Goal: Check status: Check status

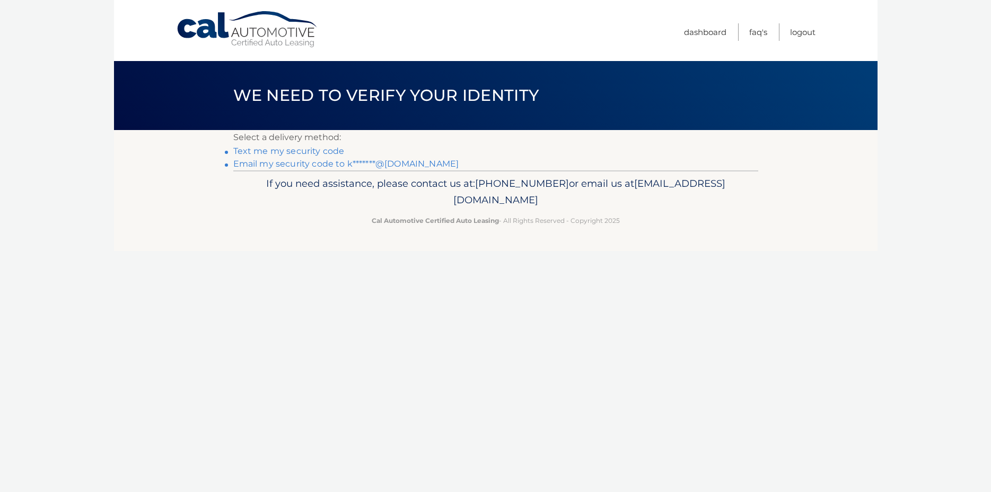
click at [311, 161] on link "Email my security code to k*******@gmail.com" at bounding box center [346, 164] width 226 height 10
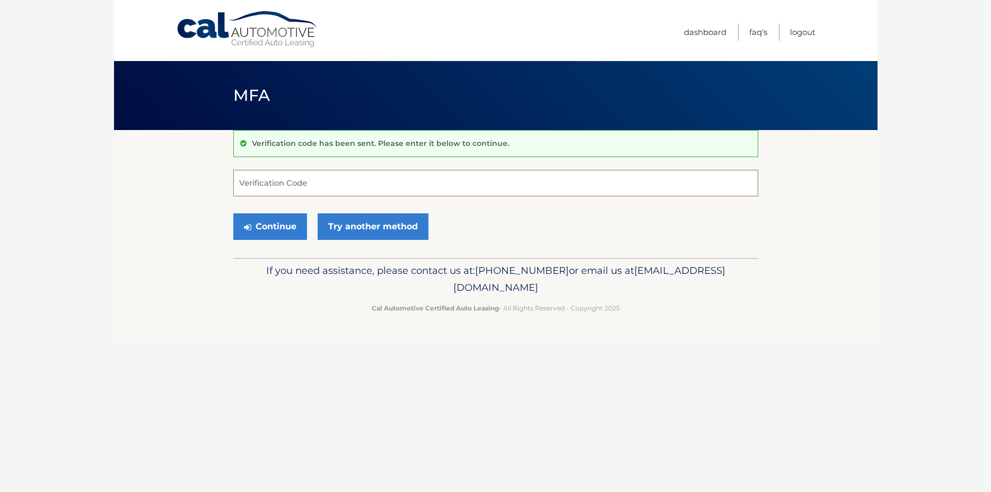
click at [344, 186] on input "Verification Code" at bounding box center [495, 183] width 525 height 27
paste input "147749"
type input "147749"
click at [285, 232] on button "Continue" at bounding box center [270, 226] width 74 height 27
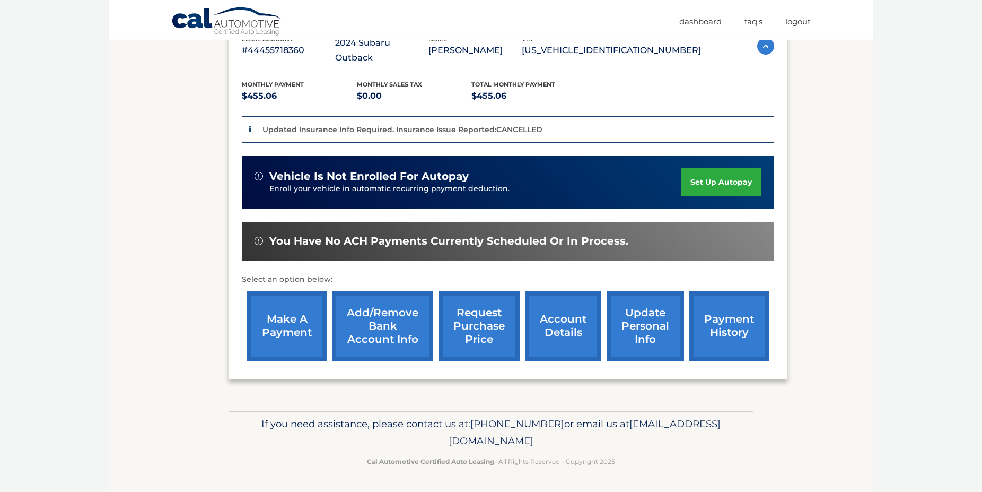
scroll to position [217, 0]
click at [525, 325] on link "account details" at bounding box center [563, 325] width 76 height 69
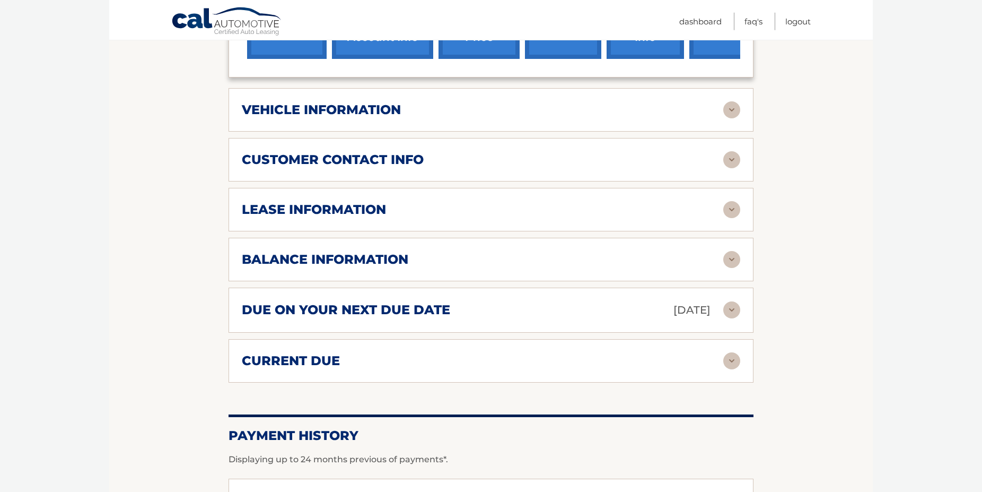
scroll to position [541, 0]
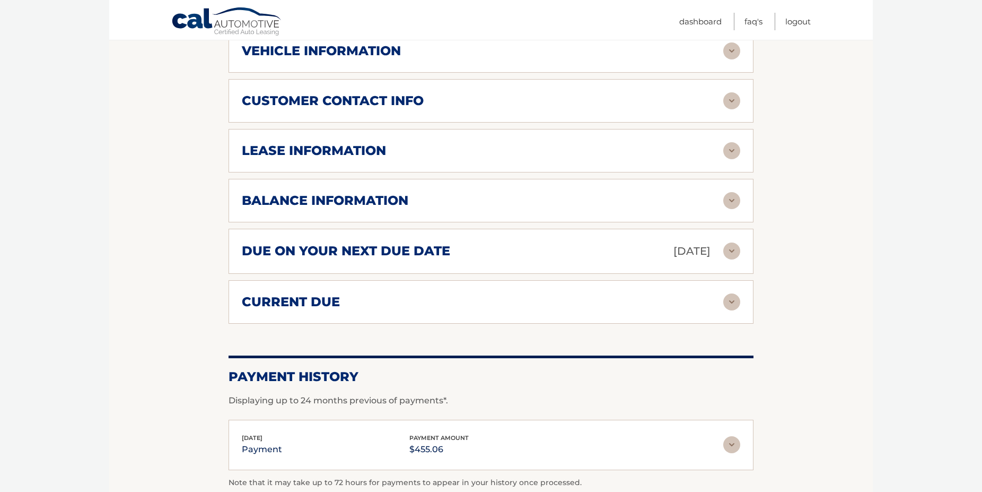
drag, startPoint x: 493, startPoint y: 320, endPoint x: 486, endPoint y: 323, distance: 7.6
click at [488, 323] on div "current due Late Charges $0.00 Miscelleneous Charges* $0.00 Sales Tax $0.00 pay…" at bounding box center [491, 301] width 525 height 43
click at [725, 310] on img at bounding box center [731, 301] width 17 height 17
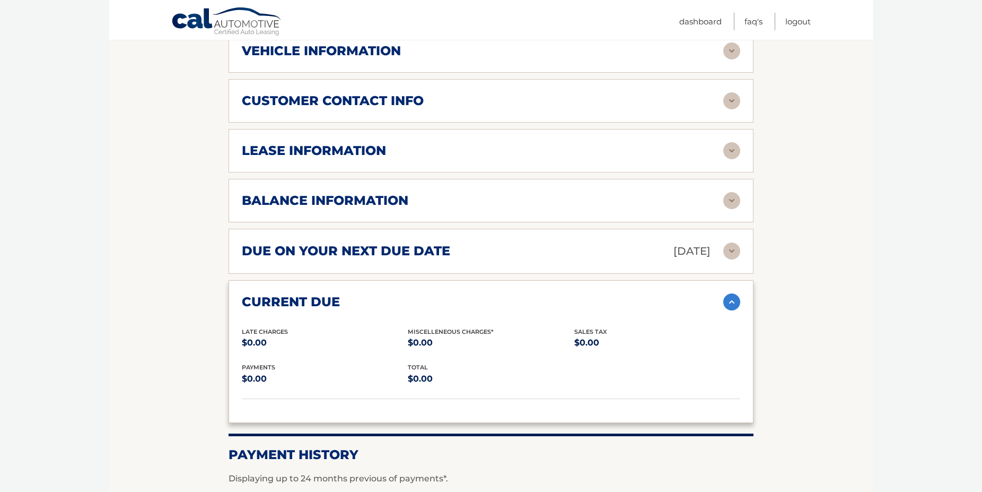
click at [717, 260] on div "due on your next due date [DATE]" at bounding box center [482, 251] width 481 height 19
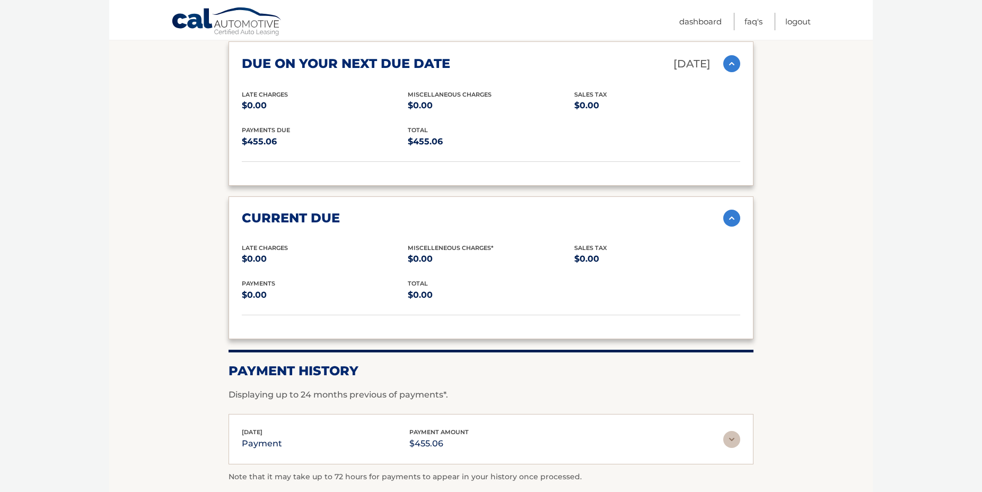
scroll to position [811, 0]
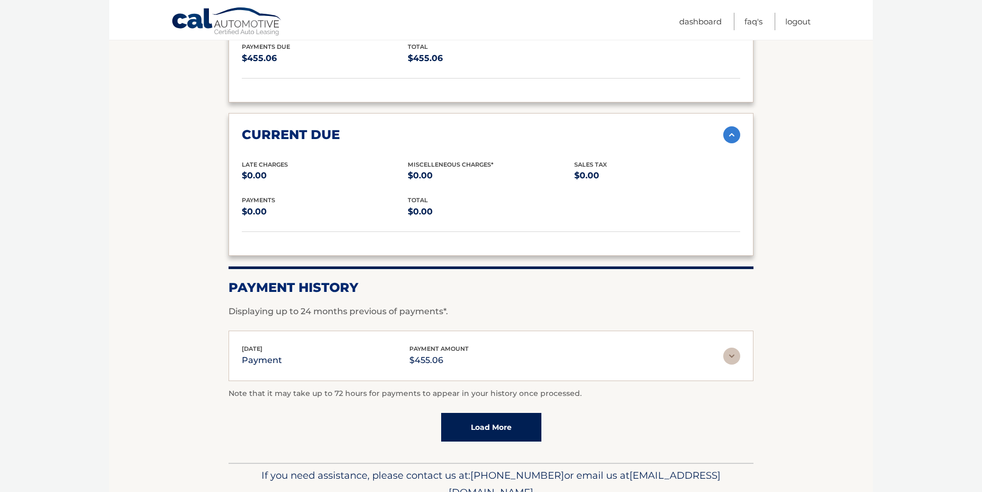
click at [740, 364] on img at bounding box center [731, 355] width 17 height 17
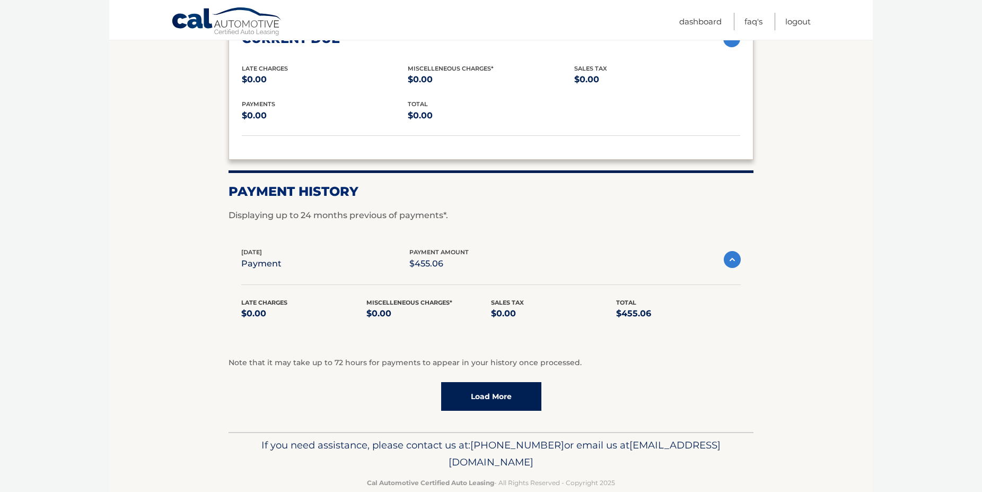
scroll to position [920, 0]
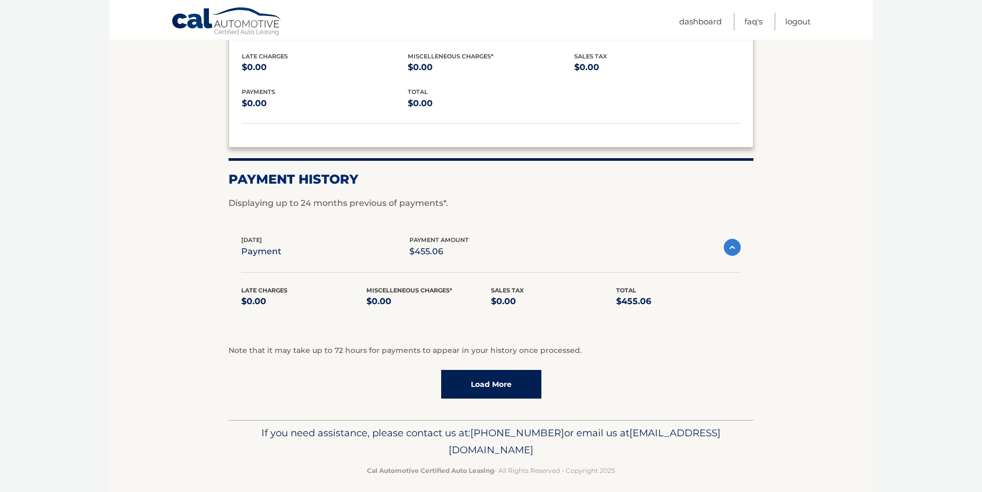
click at [504, 384] on link "Load More" at bounding box center [491, 384] width 100 height 29
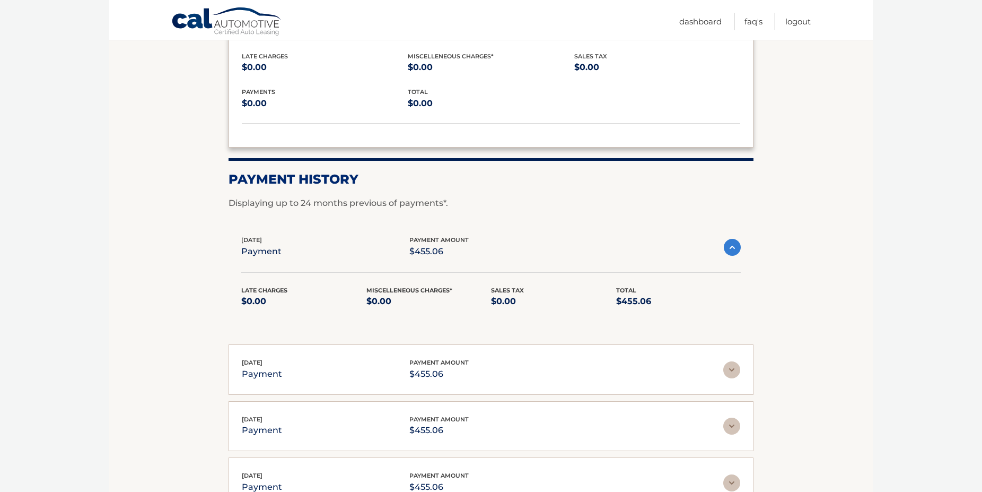
click at [726, 255] on img at bounding box center [732, 247] width 17 height 17
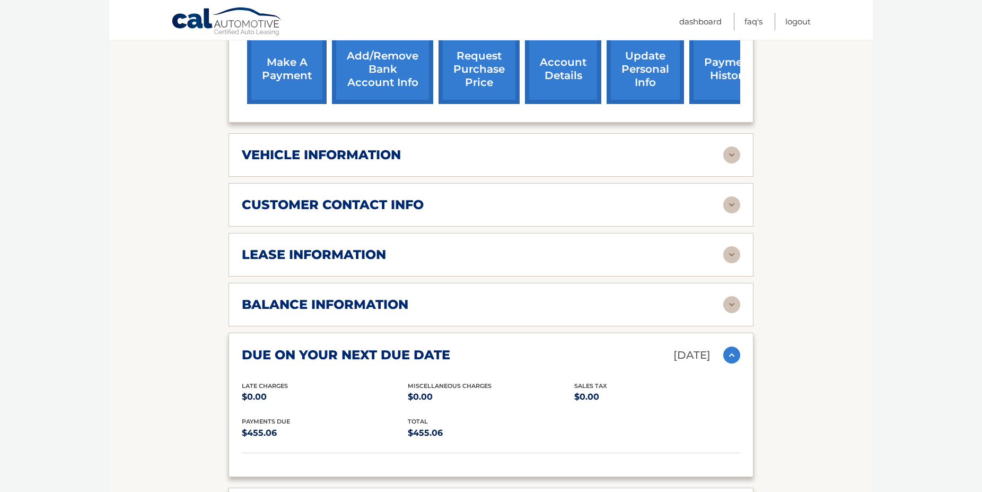
scroll to position [433, 0]
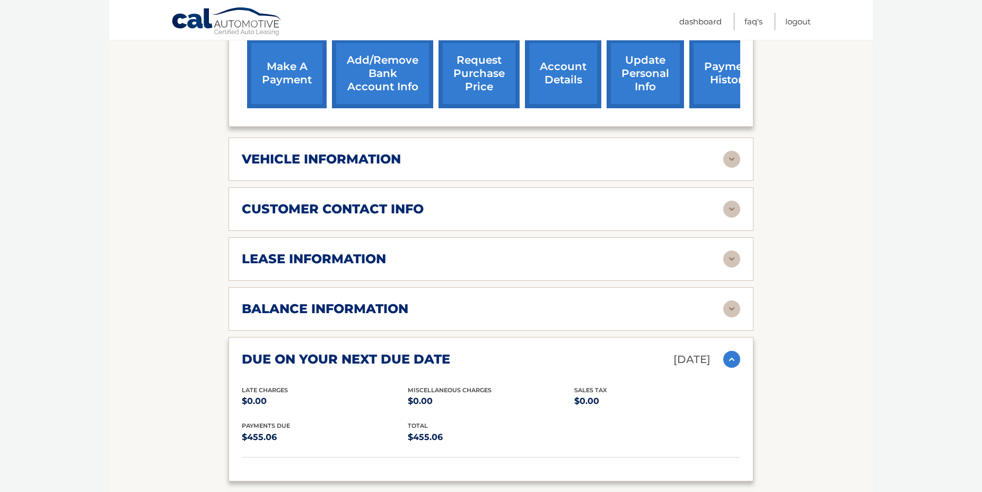
click at [374, 317] on h2 "balance information" at bounding box center [325, 309] width 167 height 16
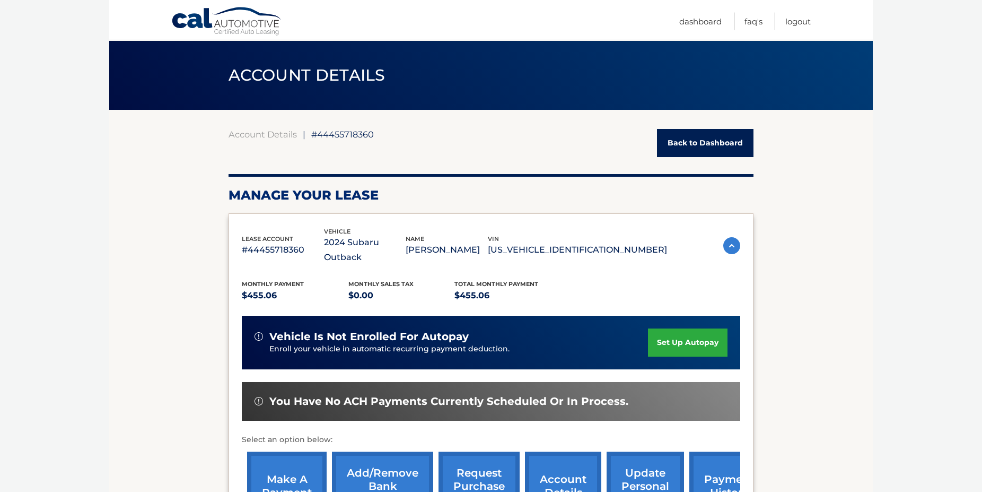
scroll to position [0, 0]
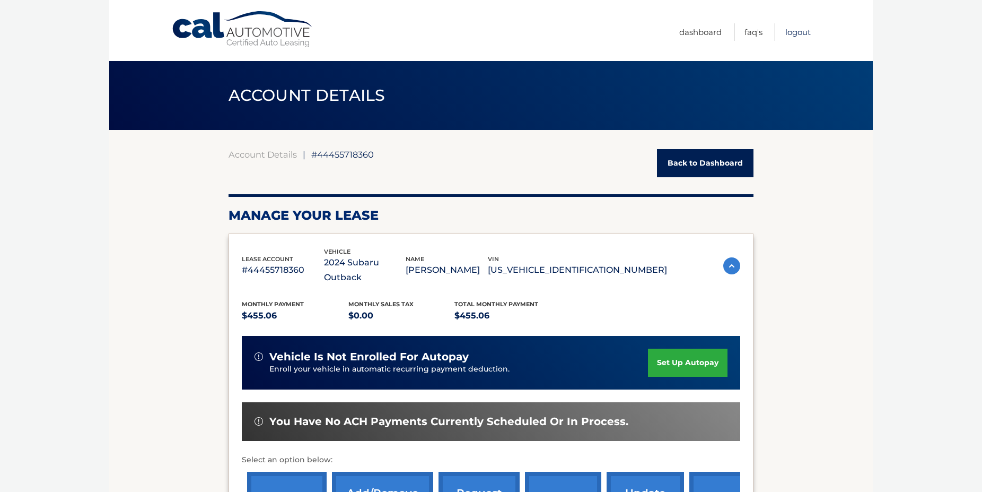
click at [794, 33] on link "Logout" at bounding box center [797, 31] width 25 height 17
